Goal: Task Accomplishment & Management: Manage account settings

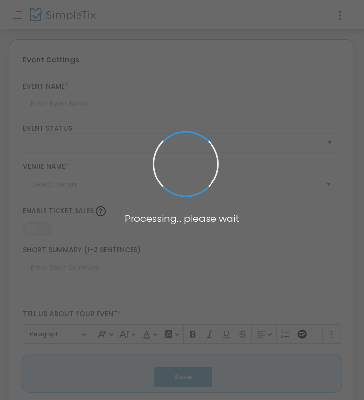
type input "Supper Club"
type textarea "Join us each week in Lakeside 54 for a new 3-course pre-set menu every Wednesda…"
type input "Buy Tickets"
type input "[GEOGRAPHIC_DATA]"
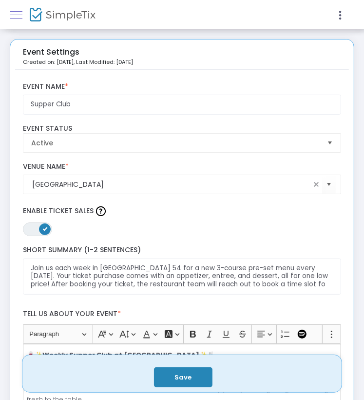
click at [14, 15] on span at bounding box center [16, 15] width 13 height 0
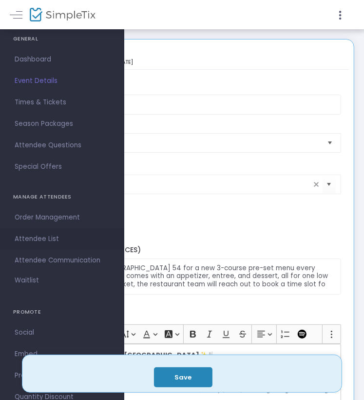
click at [27, 241] on span "Attendee List" at bounding box center [62, 239] width 95 height 13
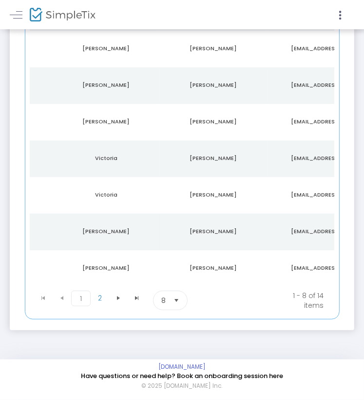
scroll to position [0, 58]
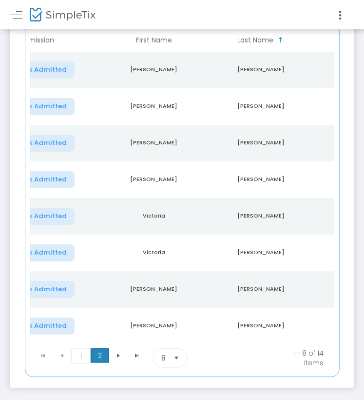
click at [99, 361] on span "2" at bounding box center [100, 355] width 19 height 15
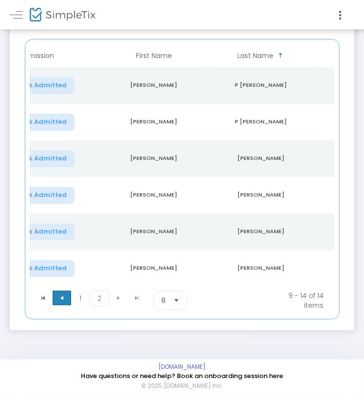
click at [63, 305] on span at bounding box center [62, 298] width 19 height 15
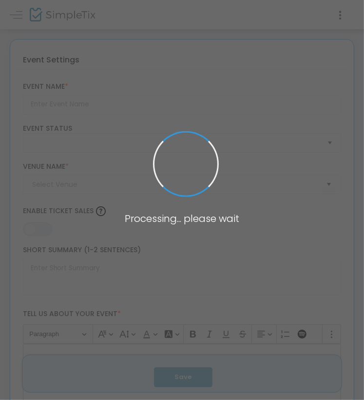
type input "Perfectly Paired Series - Wine & Dine"
type textarea "Experience an extraordinary evening in our Perfectly Paired Series. This exclus…"
type input "Register Now"
type input "[GEOGRAPHIC_DATA]"
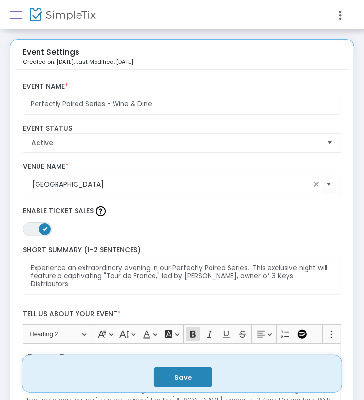
click at [18, 16] on link at bounding box center [16, 14] width 13 height 13
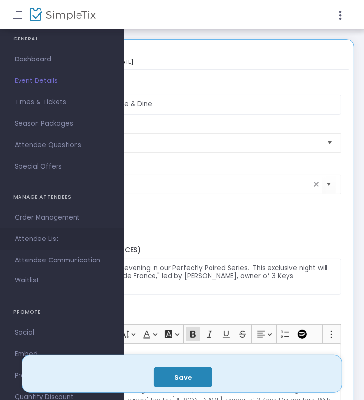
click at [30, 240] on span "Attendee List" at bounding box center [62, 239] width 95 height 13
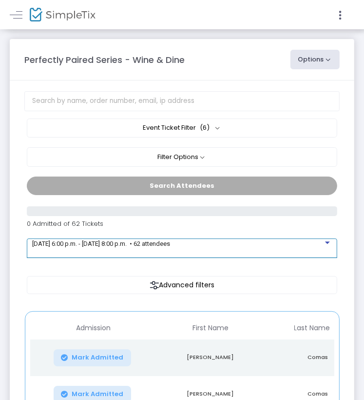
click at [170, 242] on span "2025-07-17 @ 6:00 p.m. - 2025-07-17 @ 8:00 p.m. • 62 attendees" at bounding box center [101, 243] width 138 height 7
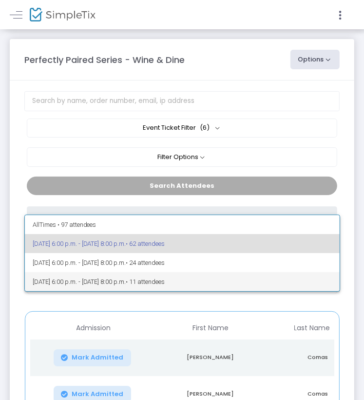
click at [169, 285] on span "2025-09-30 @ 6:00 p.m. - 2025-09-30 @ 8:00 p.m. • 11 attendees" at bounding box center [183, 281] width 300 height 19
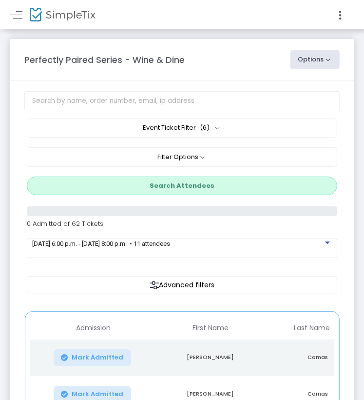
click at [35, 15] on img at bounding box center [63, 15] width 66 height 14
